Goal: Task Accomplishment & Management: Use online tool/utility

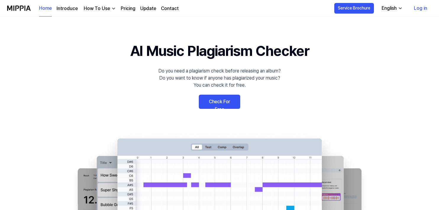
click at [203, 104] on link "Check For Free" at bounding box center [219, 102] width 41 height 14
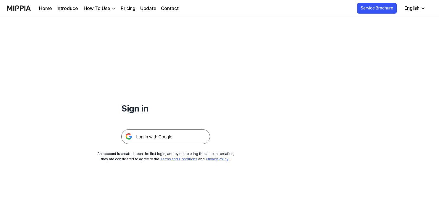
click at [181, 131] on img at bounding box center [165, 136] width 89 height 15
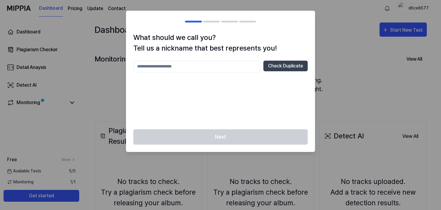
click at [166, 69] on input "text" at bounding box center [197, 67] width 128 height 12
type input "*******"
click at [271, 65] on button "Check Duplicate" at bounding box center [285, 66] width 44 height 11
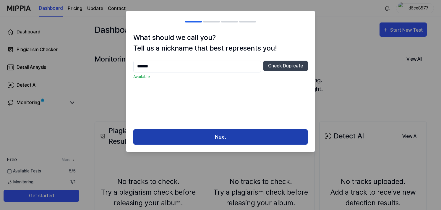
click at [212, 140] on button "Next" at bounding box center [220, 137] width 174 height 16
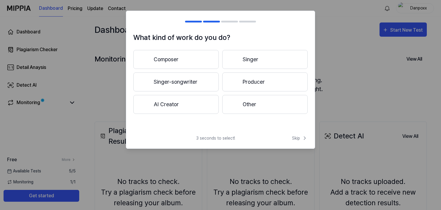
click at [230, 73] on button "Producer" at bounding box center [264, 81] width 85 height 19
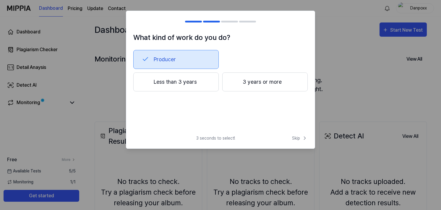
click at [231, 80] on div at bounding box center [234, 81] width 7 height 7
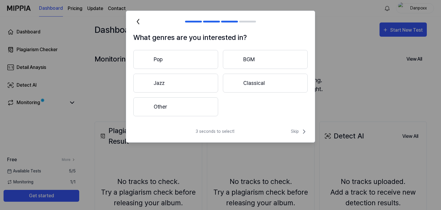
click at [201, 106] on button "Other" at bounding box center [175, 106] width 85 height 19
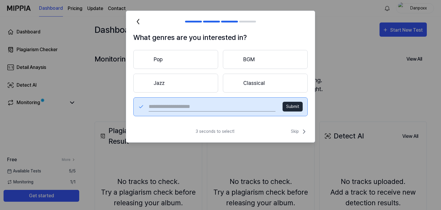
click at [249, 107] on input "text" at bounding box center [212, 106] width 127 height 9
type input "******"
click at [297, 103] on button "Submit" at bounding box center [293, 107] width 20 height 10
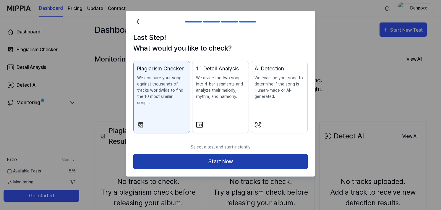
click at [205, 154] on button "Start Now" at bounding box center [220, 162] width 174 height 16
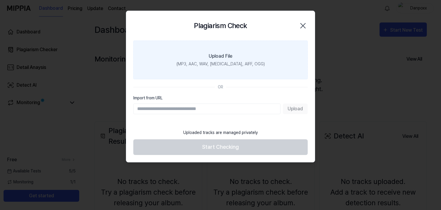
click at [222, 54] on div "Upload File" at bounding box center [221, 56] width 24 height 7
click at [0, 0] on input "Upload File (MP3, AAC, WAV, FLAC, AIFF, OGG)" at bounding box center [0, 0] width 0 height 0
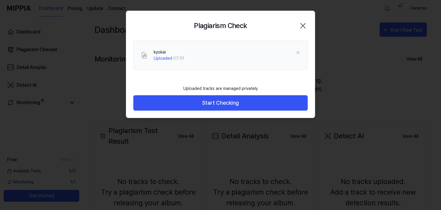
click at [254, 94] on div "Uploaded tracks are managed privately" at bounding box center [221, 88] width 82 height 13
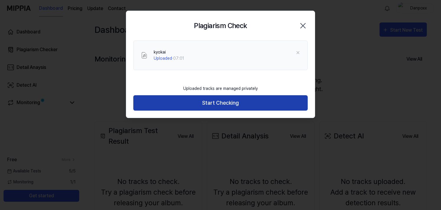
click at [253, 100] on button "Start Checking" at bounding box center [220, 103] width 174 height 16
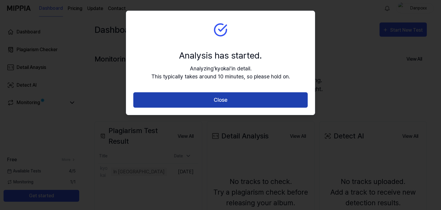
click at [258, 98] on button "Close" at bounding box center [220, 100] width 174 height 16
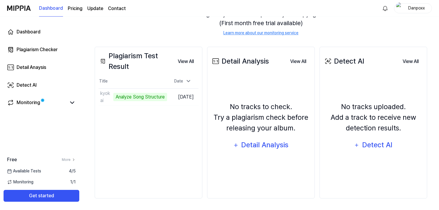
scroll to position [16, 0]
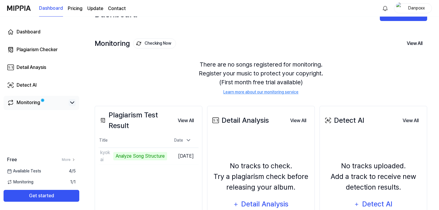
click at [72, 102] on icon at bounding box center [72, 102] width 7 height 7
click at [72, 102] on icon at bounding box center [72, 103] width 4 height 2
click at [49, 102] on link "Monitoring" at bounding box center [36, 102] width 59 height 7
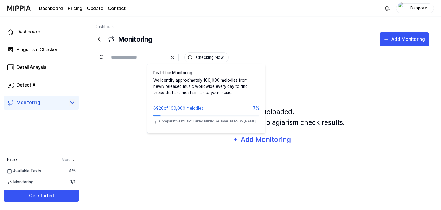
click at [214, 56] on button "Checking Now" at bounding box center [206, 57] width 44 height 10
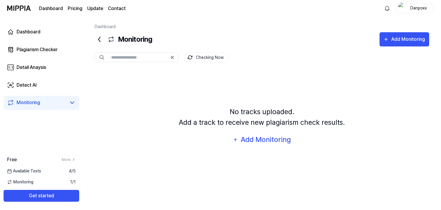
click at [99, 38] on icon at bounding box center [99, 39] width 2 height 5
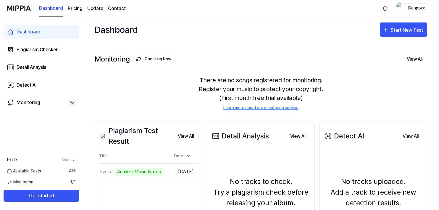
scroll to position [30, 0]
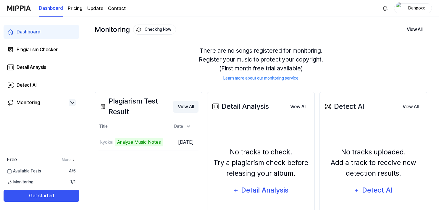
click at [182, 107] on button "View All" at bounding box center [185, 107] width 25 height 12
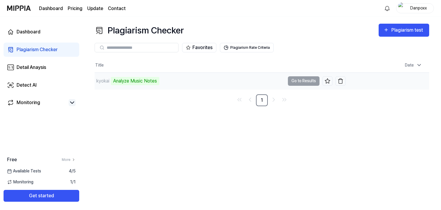
click at [146, 82] on div "Analyze Music Notes" at bounding box center [135, 81] width 48 height 8
click at [300, 81] on td "kyokai Analyze Music Notes Go to Results" at bounding box center [220, 81] width 251 height 17
click at [310, 79] on td "kyokai Analyze Music Notes Go to Results" at bounding box center [220, 81] width 251 height 17
click at [346, 74] on td "[DATE] 12:59 AM" at bounding box center [388, 80] width 84 height 17
click at [299, 79] on td "kyokai Analyze Music Notes Go to Results" at bounding box center [220, 81] width 251 height 17
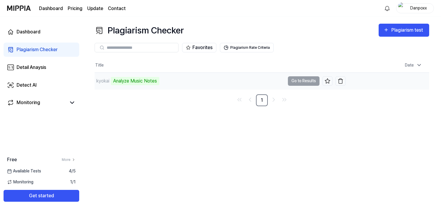
click at [148, 82] on div "Analyze Music Notes" at bounding box center [135, 81] width 48 height 8
click at [42, 51] on div "Plagiarism Checker" at bounding box center [37, 49] width 41 height 7
click at [49, 32] on link "Dashboard" at bounding box center [42, 32] width 76 height 14
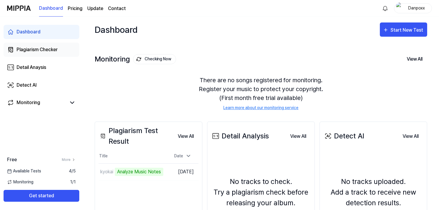
click at [49, 49] on div "Plagiarism Checker" at bounding box center [37, 49] width 41 height 7
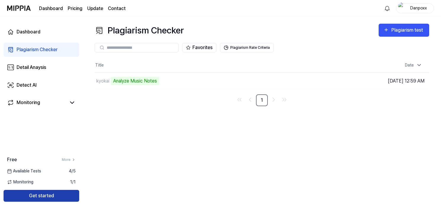
click at [65, 196] on button "Get started" at bounding box center [42, 196] width 76 height 12
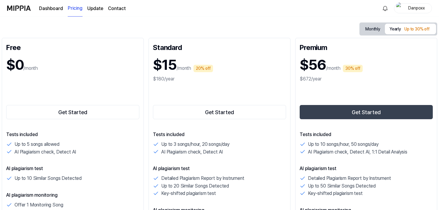
scroll to position [89, 0]
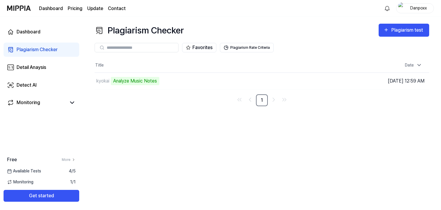
click at [35, 171] on span "Available Tests" at bounding box center [24, 171] width 34 height 6
click at [39, 100] on div "Monitoring" at bounding box center [29, 102] width 24 height 7
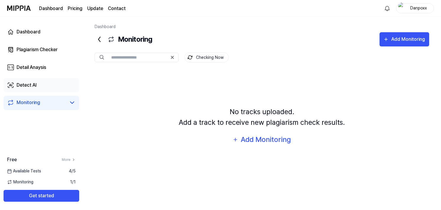
click at [34, 88] on div "Detect AI" at bounding box center [27, 85] width 20 height 7
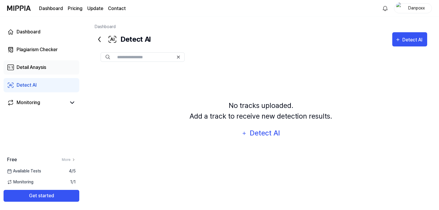
click at [35, 69] on div "Detail Anaysis" at bounding box center [32, 67] width 30 height 7
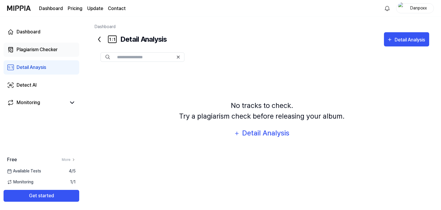
click at [40, 50] on div "Plagiarism Checker" at bounding box center [37, 49] width 41 height 7
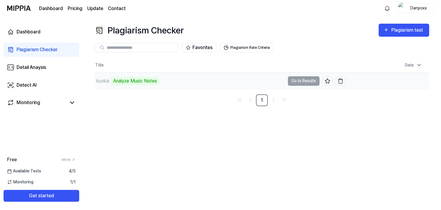
click at [141, 79] on div "Analyze Music Notes" at bounding box center [135, 81] width 48 height 8
click at [294, 81] on td "kyokai Analyze Music Notes Go to Results" at bounding box center [220, 81] width 251 height 17
click at [342, 82] on img "button" at bounding box center [341, 81] width 6 height 6
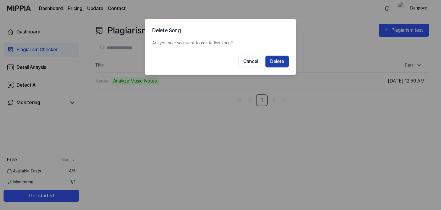
click at [280, 60] on button "Delete" at bounding box center [276, 62] width 23 height 12
